Goal: Task Accomplishment & Management: Manage account settings

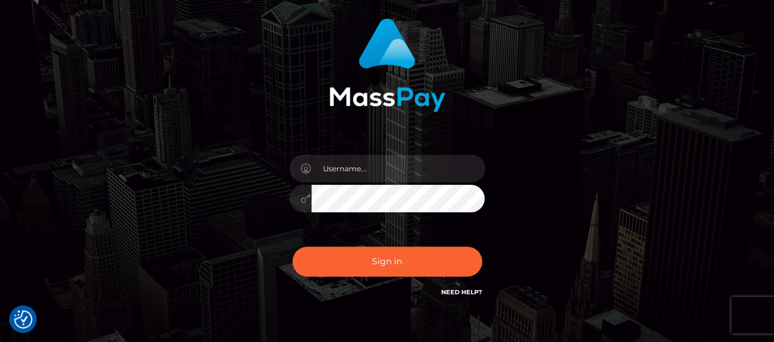
scroll to position [152, 0]
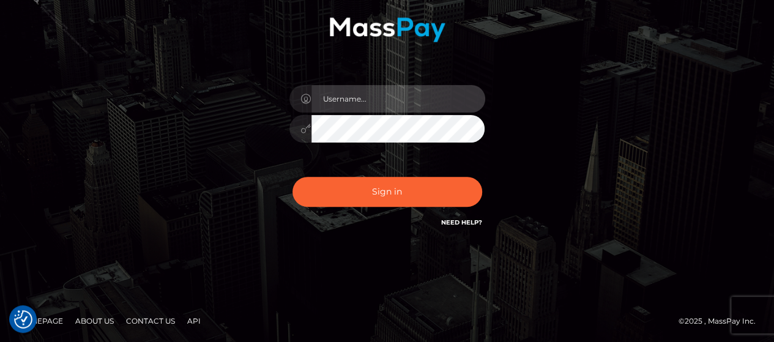
type input "Gabriel.Silversocial"
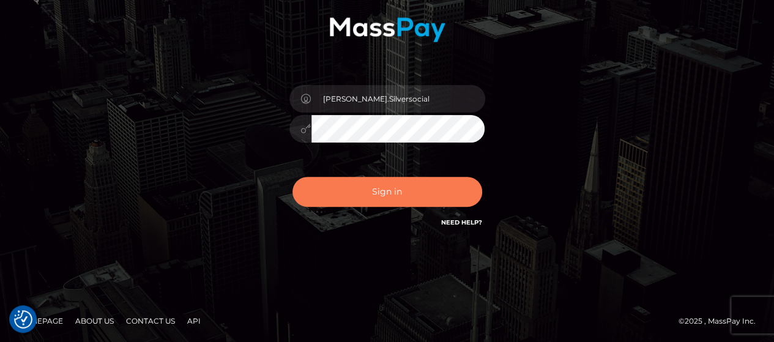
click at [387, 206] on button "Sign in" at bounding box center [387, 192] width 190 height 30
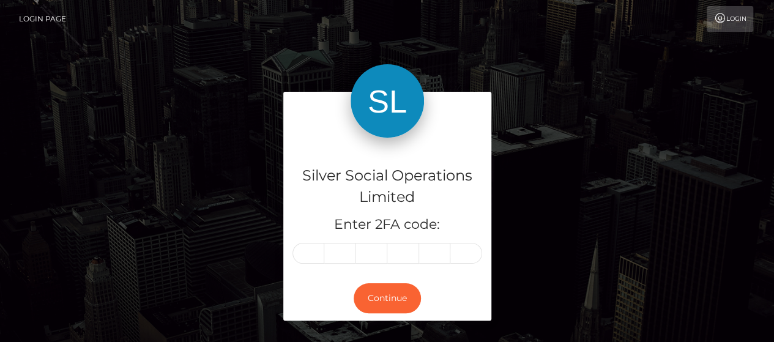
click at [315, 251] on input "text" at bounding box center [308, 253] width 32 height 21
type input "6"
type input "7"
type input "4"
type input "9"
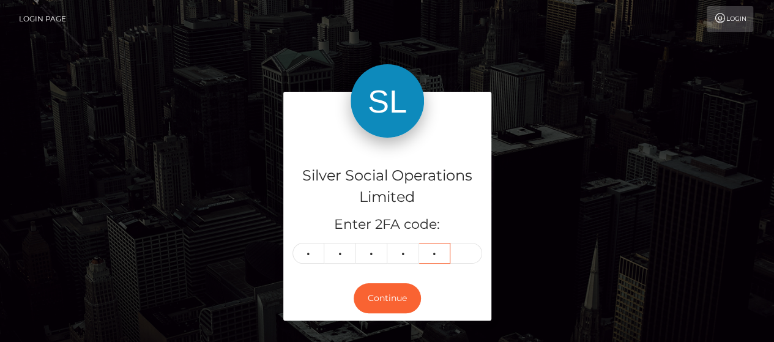
type input "0"
type input "6"
type input "7"
type input "4"
type input "9"
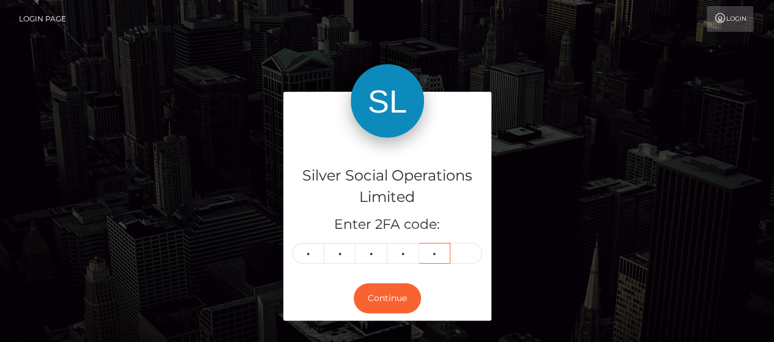
type input "0"
type input "5"
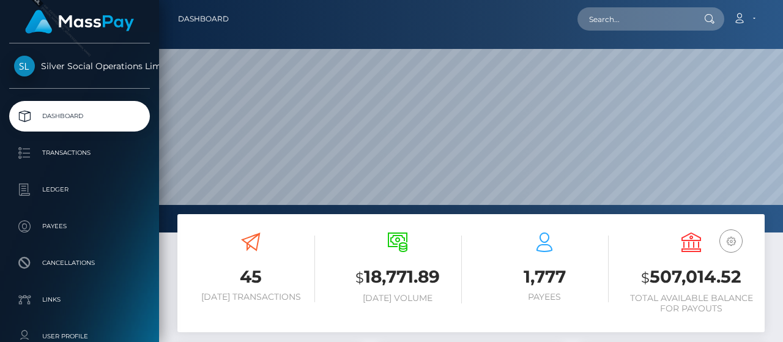
scroll to position [217, 183]
drag, startPoint x: 661, startPoint y: 279, endPoint x: 740, endPoint y: 282, distance: 79.6
click at [740, 282] on h3 "$ 507,014.52" at bounding box center [691, 277] width 128 height 25
copy h3 "507,014.52"
